Goal: Transaction & Acquisition: Book appointment/travel/reservation

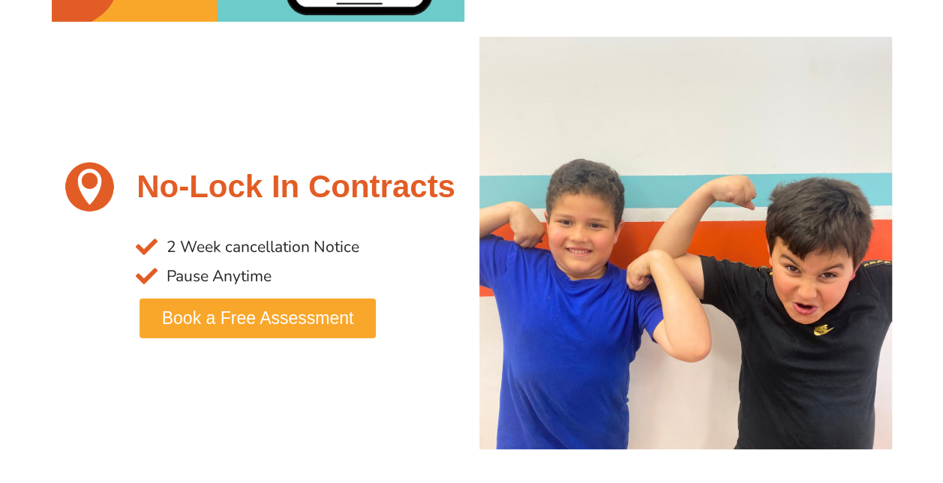
scroll to position [2855, 0]
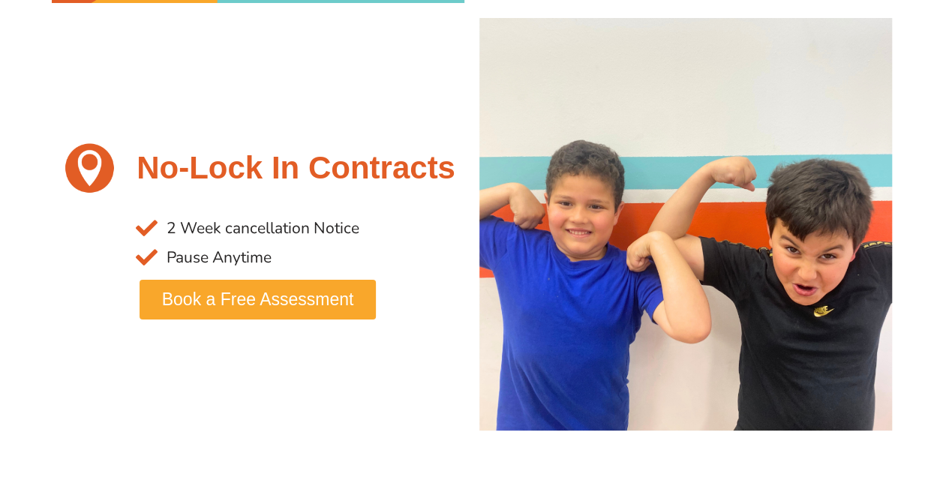
click at [340, 303] on span "Book a Free Assessment" at bounding box center [258, 299] width 192 height 17
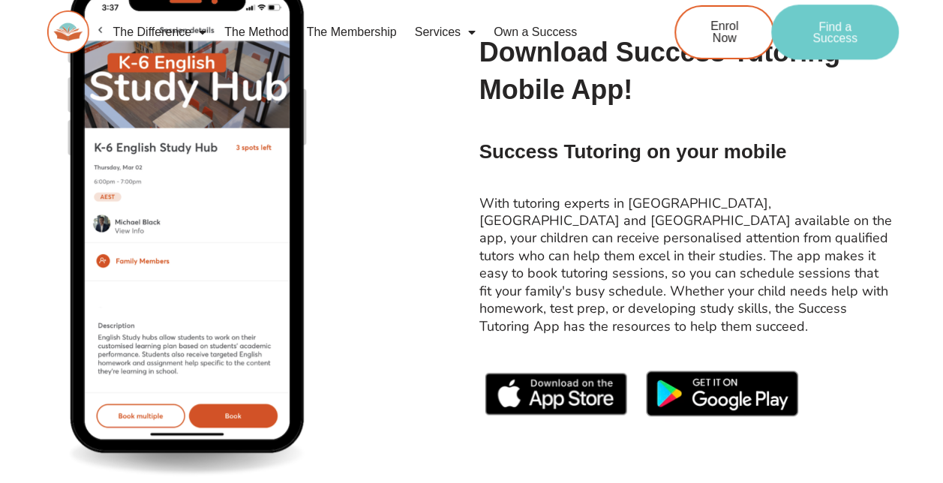
click at [868, 34] on span "Find a Success" at bounding box center [835, 32] width 80 height 24
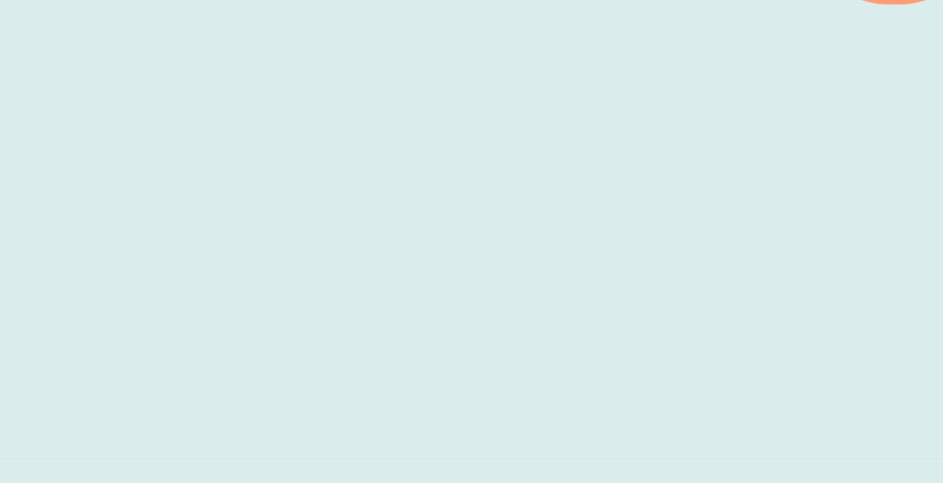
scroll to position [525, 0]
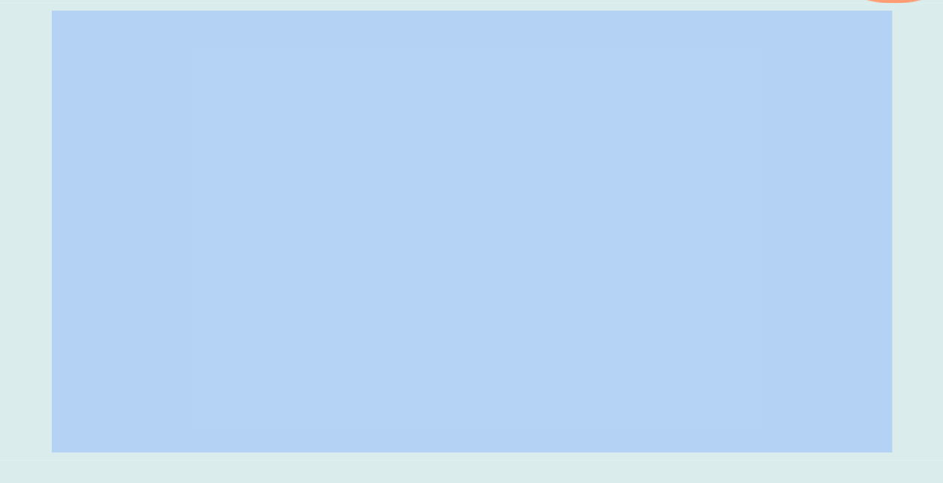
drag, startPoint x: 941, startPoint y: 53, endPoint x: 943, endPoint y: 82, distance: 28.6
drag, startPoint x: 943, startPoint y: 82, endPoint x: 925, endPoint y: 100, distance: 25.4
click at [925, 100] on div at bounding box center [471, 231] width 943 height 457
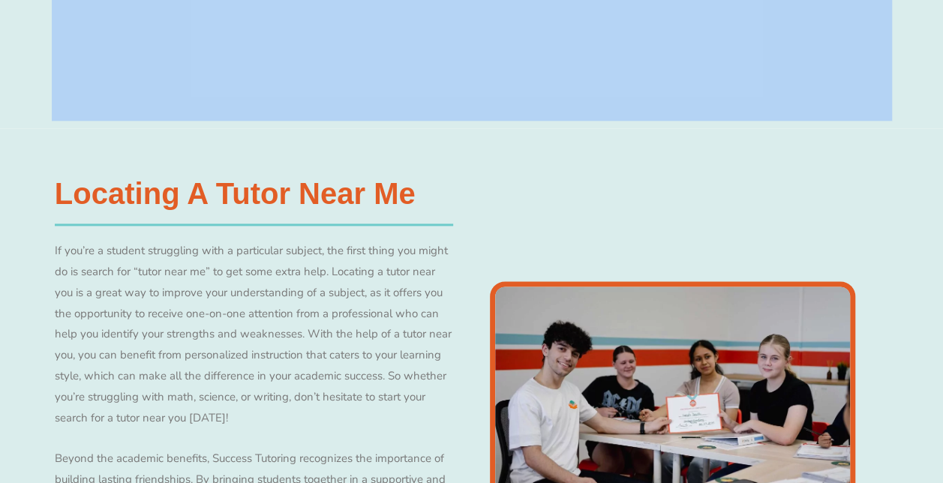
scroll to position [841, 0]
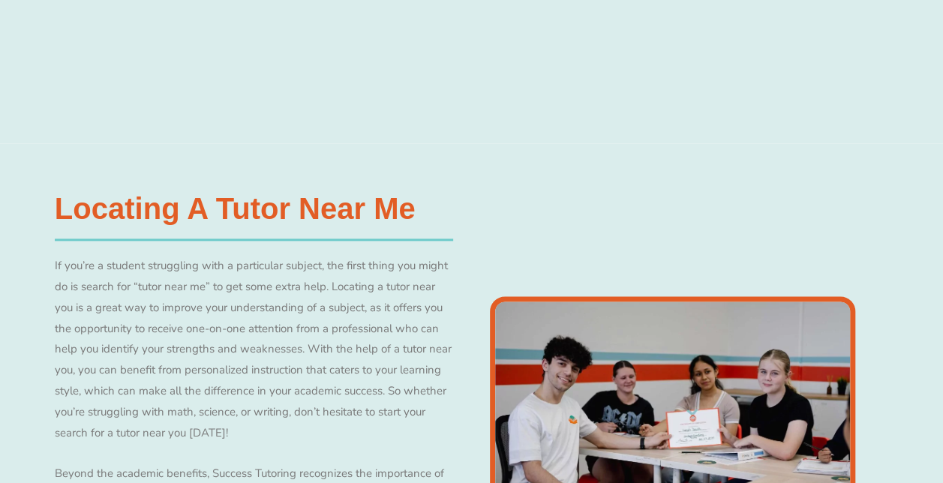
click at [700, 207] on div "Locating a Tutor Near Me​ If you’re a student struggling with a particular subj…" at bounding box center [471, 419] width 848 height 553
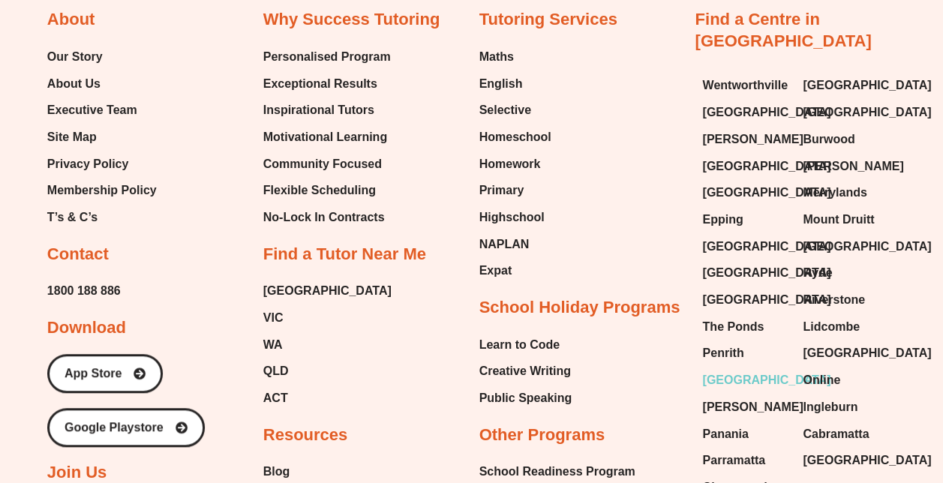
scroll to position [5988, 0]
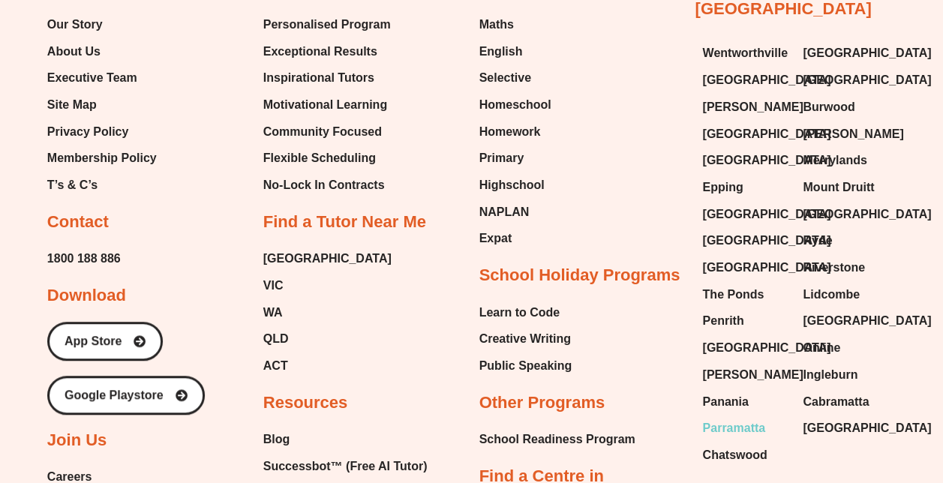
click at [756, 417] on span "Parramatta" at bounding box center [733, 428] width 63 height 22
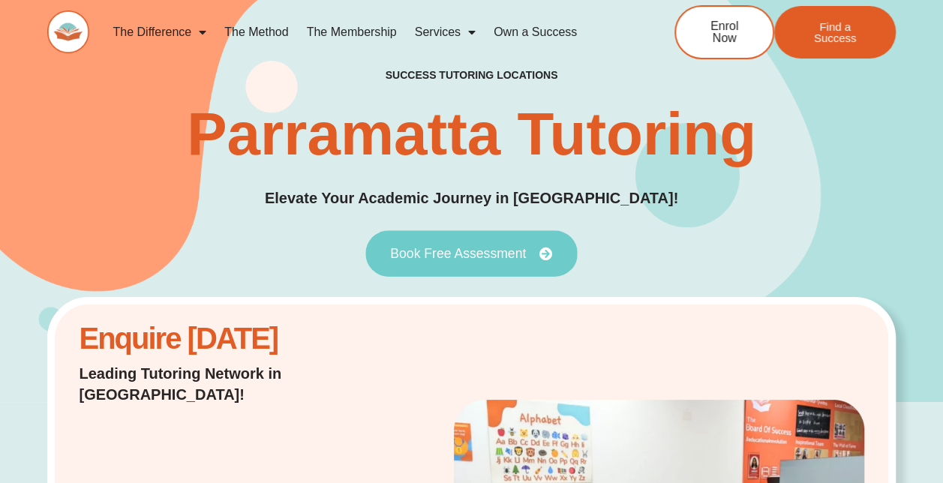
click at [477, 253] on span "Book Free Assessment" at bounding box center [458, 253] width 136 height 13
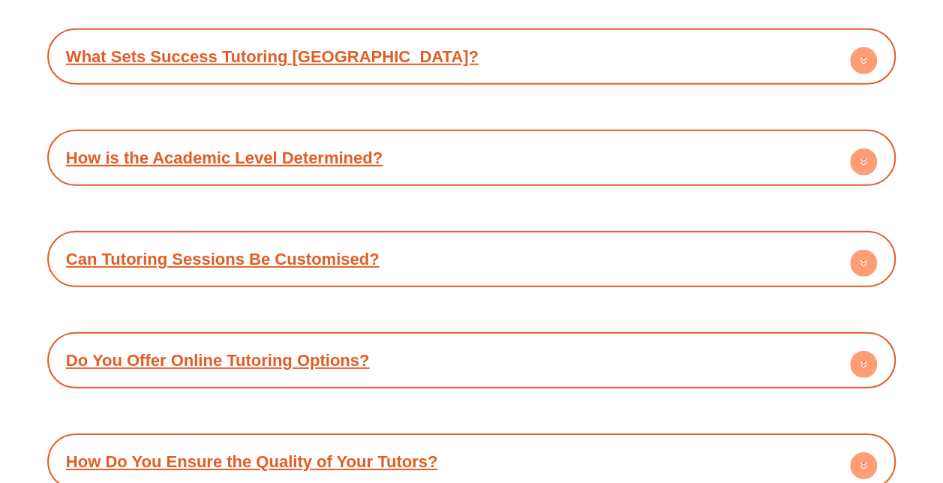
scroll to position [7938, 0]
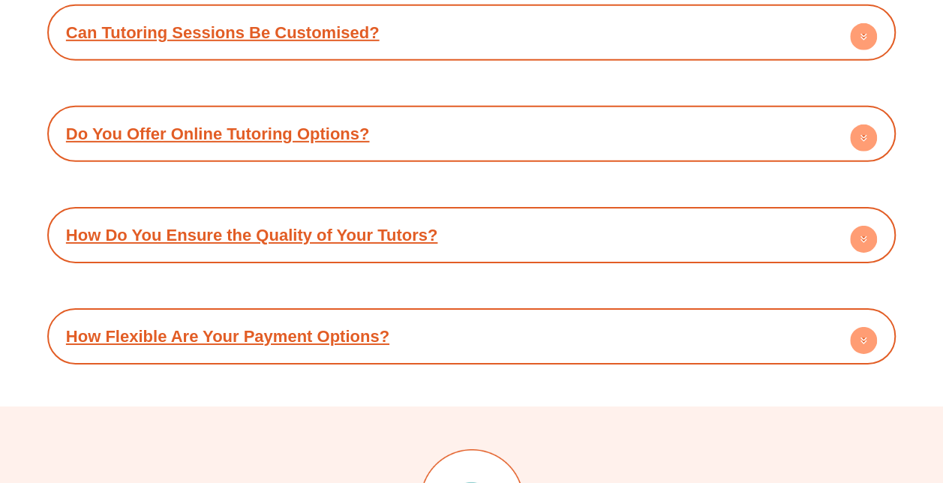
click at [512, 316] on div "How Flexible Are Your Payment Options?" at bounding box center [471, 336] width 833 height 41
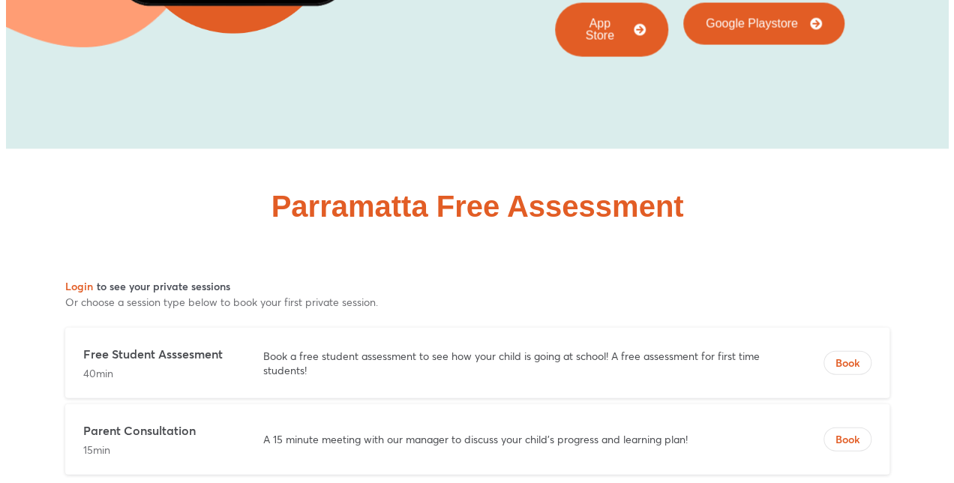
scroll to position [7113, 0]
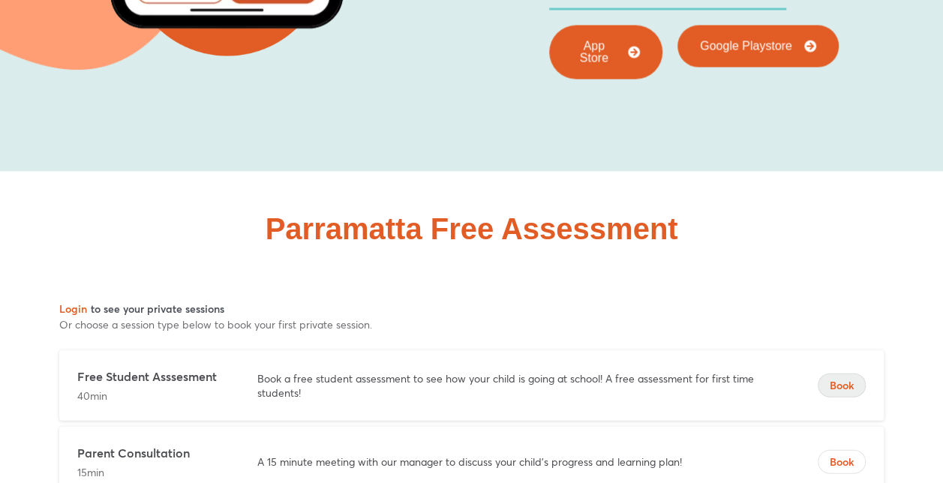
click at [843, 378] on span "Book" at bounding box center [841, 385] width 46 height 15
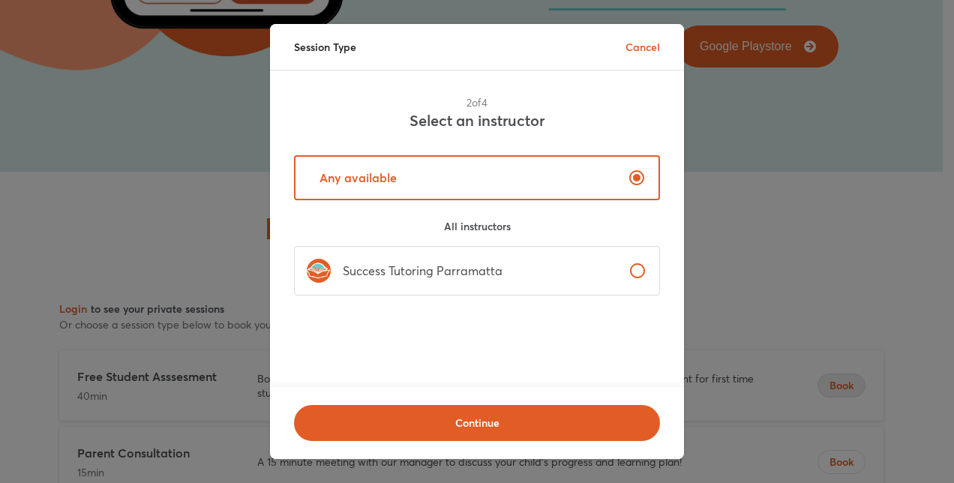
click at [510, 271] on label "Success Tutoring Parramatta" at bounding box center [477, 270] width 366 height 49
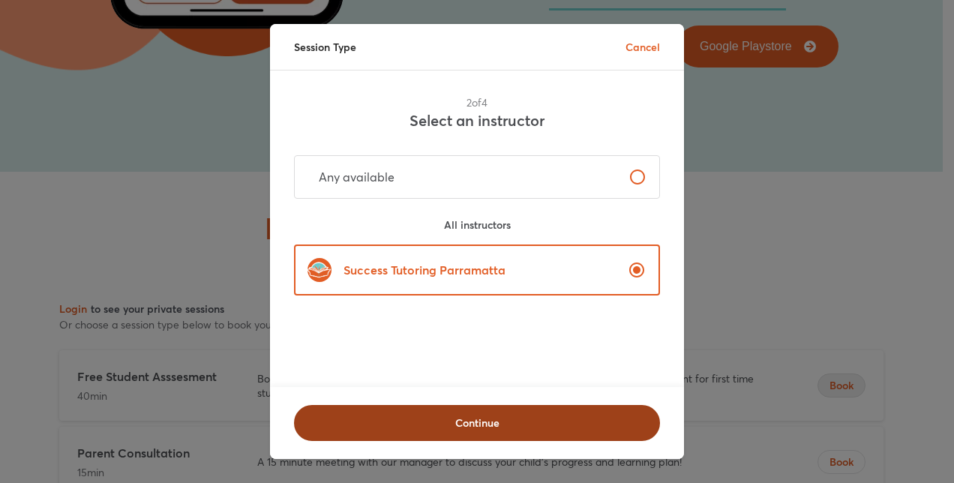
click at [557, 415] on span "Continue" at bounding box center [476, 422] width 327 height 15
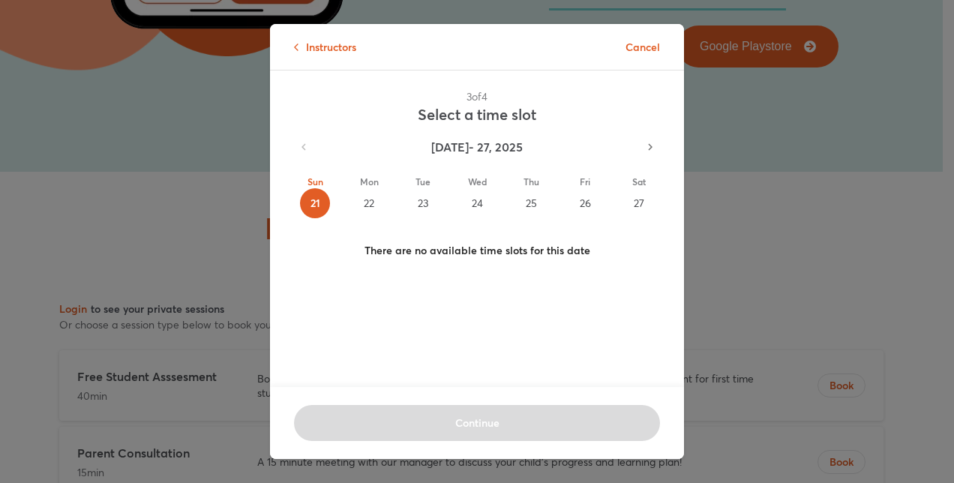
click at [368, 202] on div "22" at bounding box center [369, 203] width 30 height 30
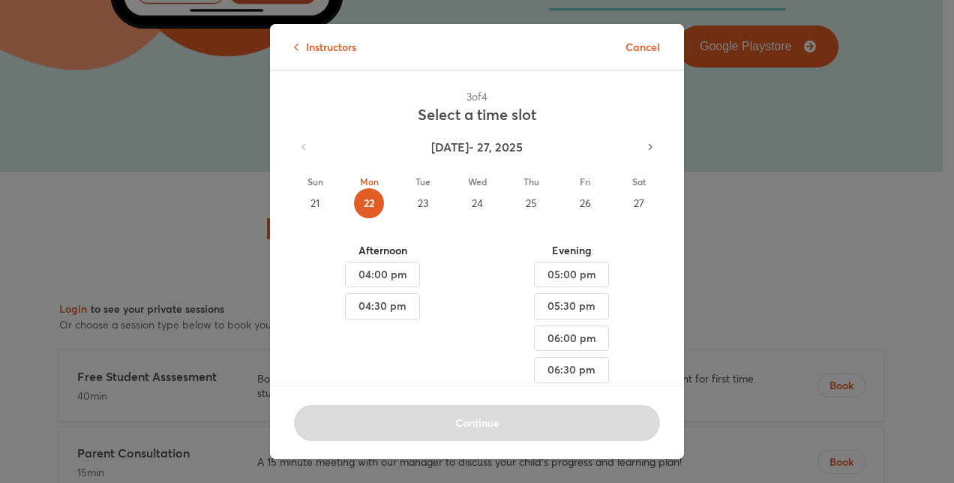
scroll to position [71, 0]
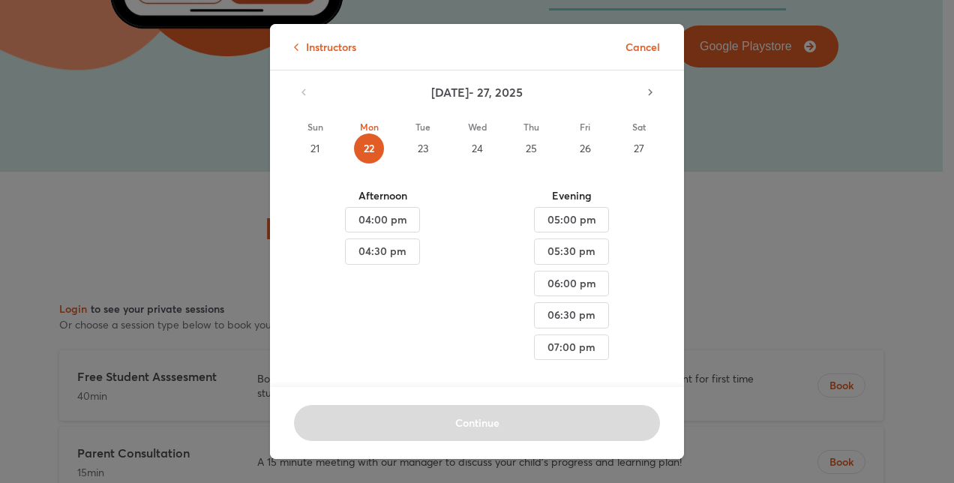
drag, startPoint x: 418, startPoint y: 127, endPoint x: 421, endPoint y: 138, distance: 10.7
click at [418, 133] on div "23" at bounding box center [423, 148] width 30 height 30
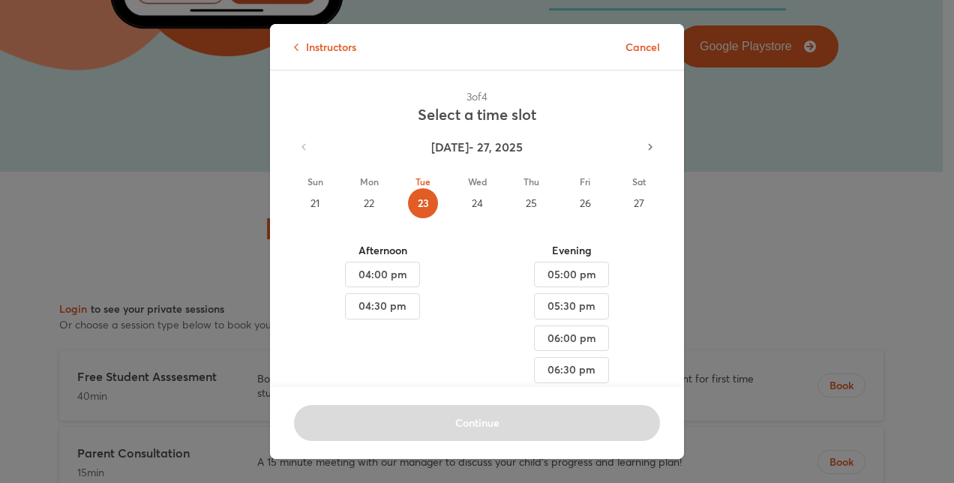
click at [470, 199] on div "24" at bounding box center [477, 203] width 30 height 30
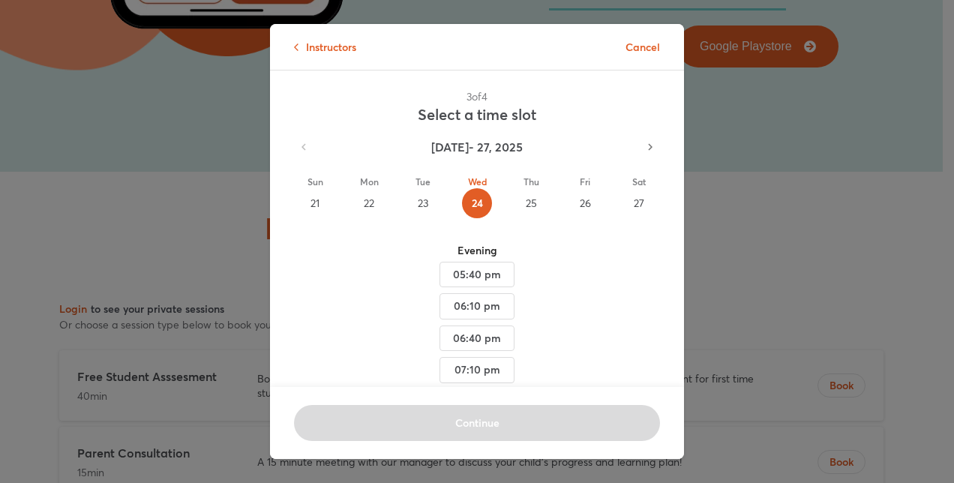
click at [367, 204] on div "22" at bounding box center [369, 203] width 30 height 30
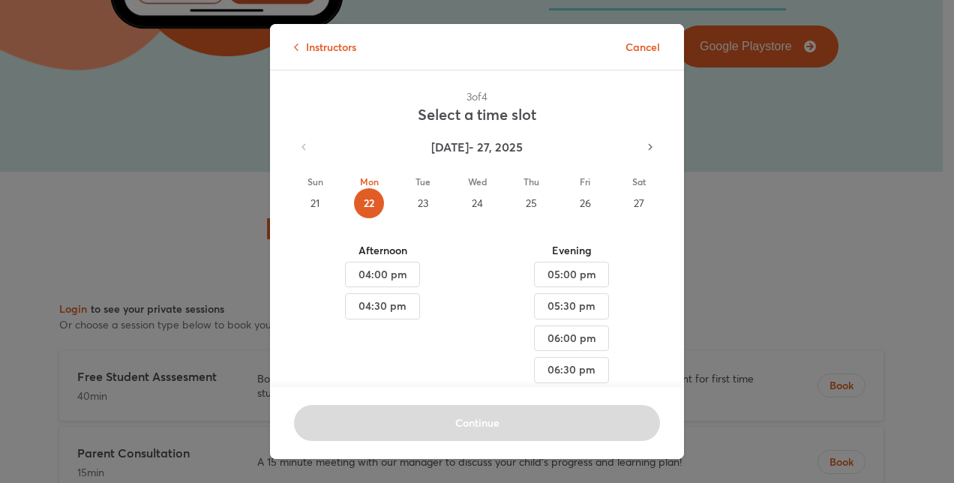
click at [415, 198] on div "23" at bounding box center [423, 203] width 30 height 30
click at [310, 204] on div "21" at bounding box center [315, 203] width 30 height 30
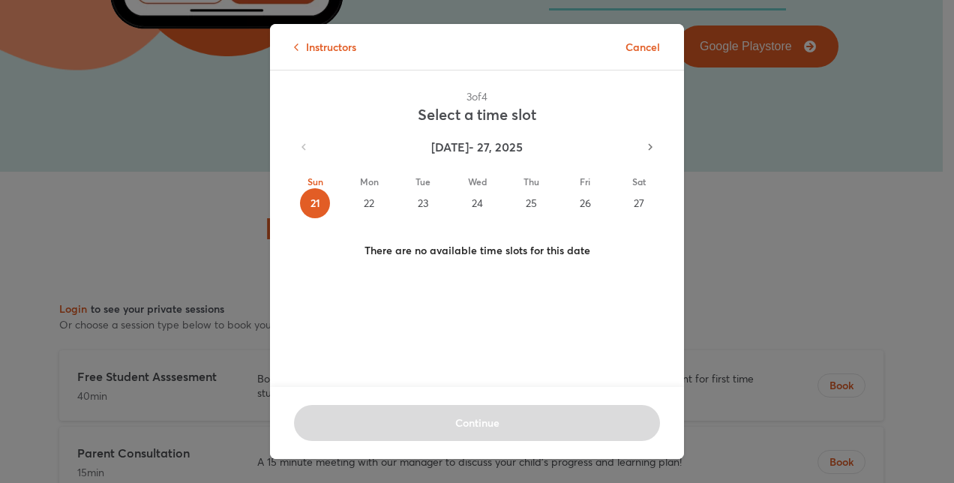
click at [370, 197] on div "22" at bounding box center [369, 203] width 30 height 30
